Goal: Information Seeking & Learning: Check status

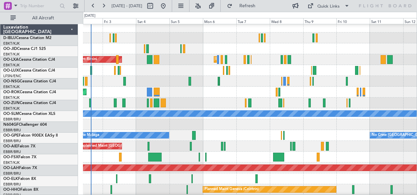
scroll to position [3, 0]
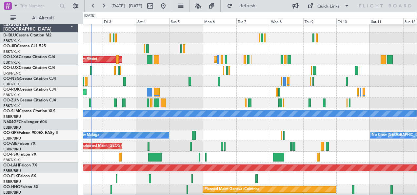
click at [230, 123] on div at bounding box center [250, 124] width 334 height 11
